Goal: Information Seeking & Learning: Understand process/instructions

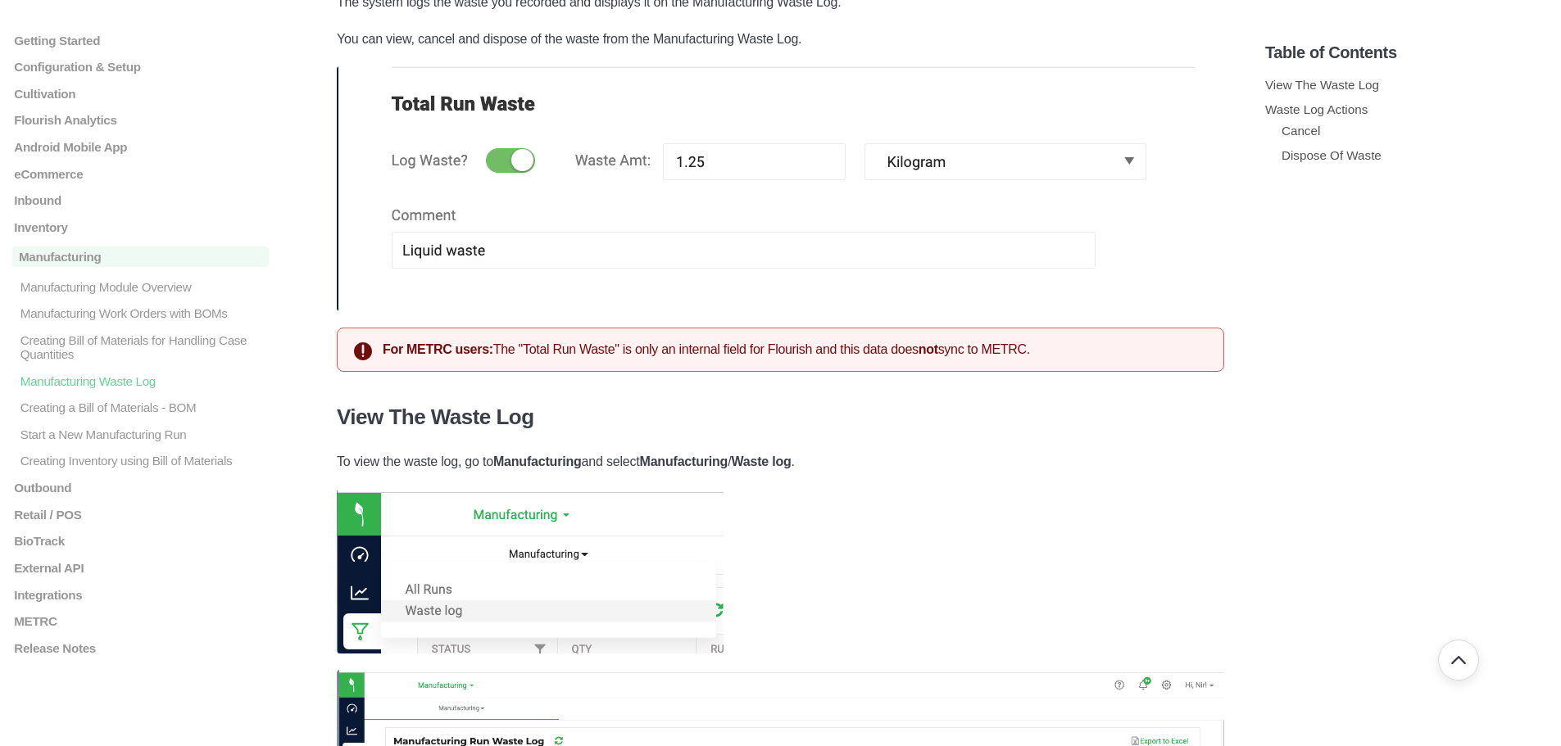
scroll to position [328, 0]
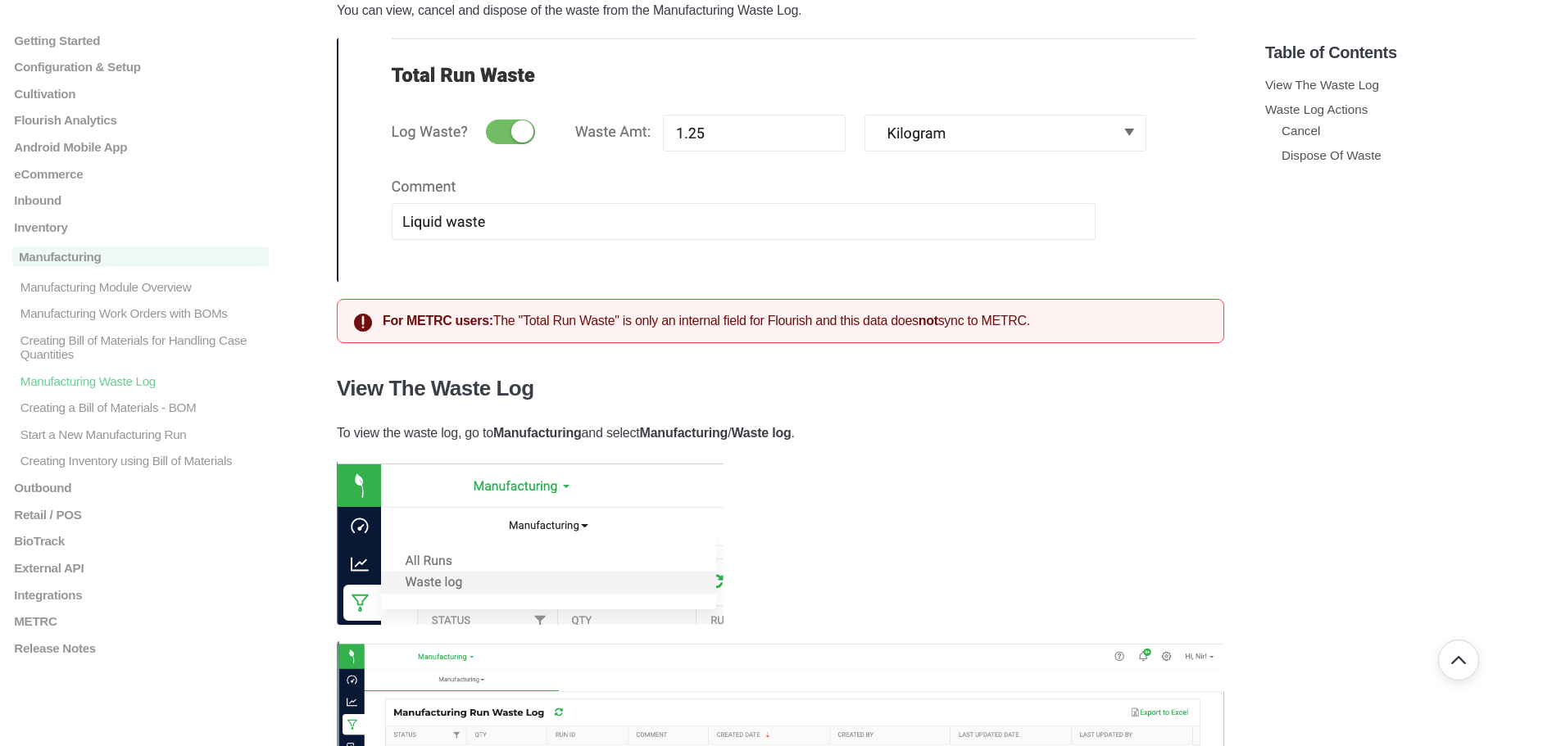
click at [386, 320] on strong "For METRC users:" at bounding box center [438, 321] width 111 height 14
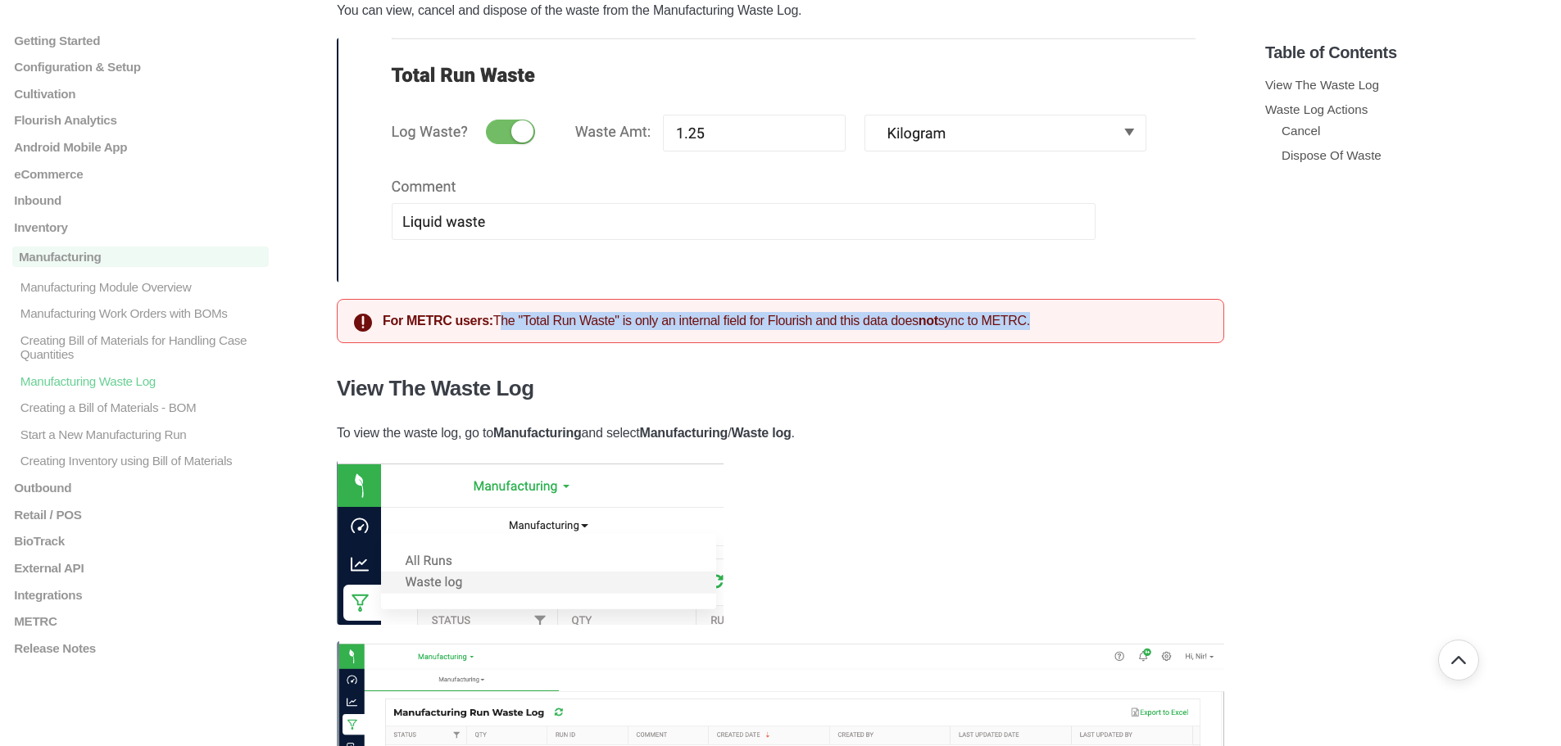
drag, startPoint x: 498, startPoint y: 319, endPoint x: 1051, endPoint y: 314, distance: 553.0
click at [1051, 314] on div "For METRC users: The "Total Run Waste" is only an internal field for Flourish a…" at bounding box center [780, 321] width 887 height 44
copy div "The "Total Run Waste" is only an internal field for Flourish and this data does…"
click at [1062, 319] on div "For METRC users: The "Total Run Waste" is only an internal field for Flourish a…" at bounding box center [780, 321] width 887 height 44
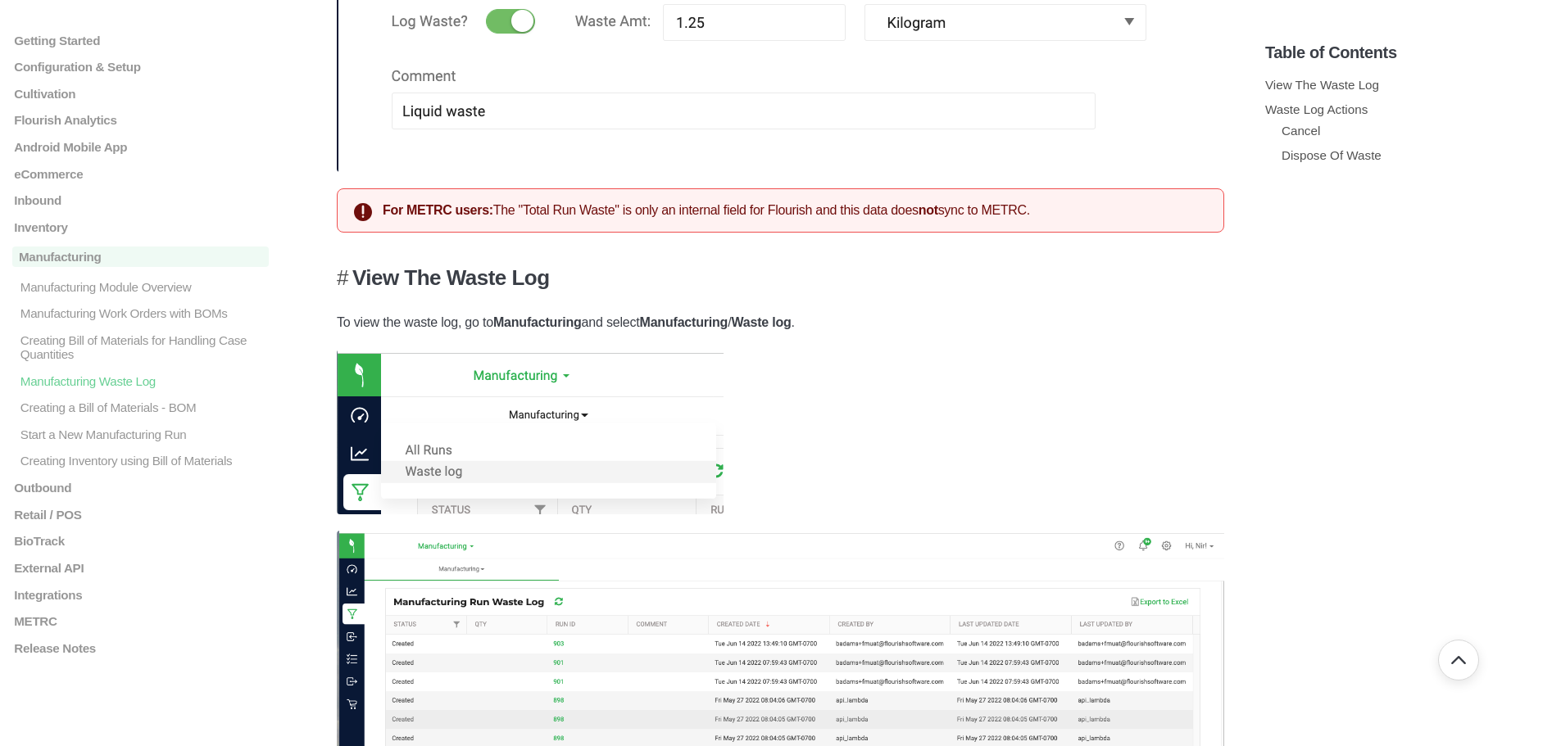
scroll to position [410, 0]
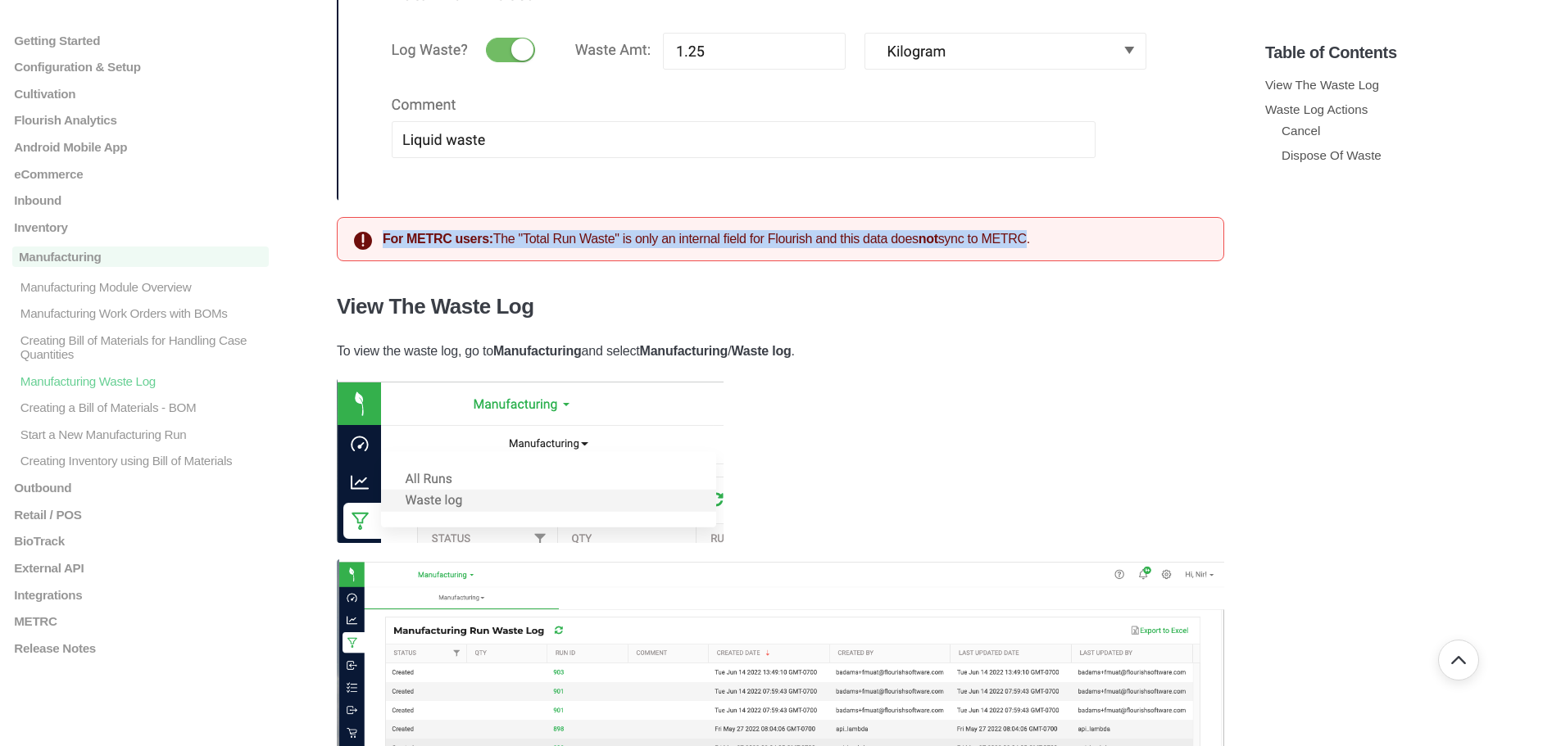
drag, startPoint x: 1037, startPoint y: 240, endPoint x: 381, endPoint y: 242, distance: 656.2
click at [381, 242] on div "For METRC users: The "Total Run Waste" is only an internal field for Flourish a…" at bounding box center [780, 239] width 887 height 44
copy div "For METRC users: The "Total Run Waste" is only an internal field for Flourish a…"
